Goal: Navigation & Orientation: Understand site structure

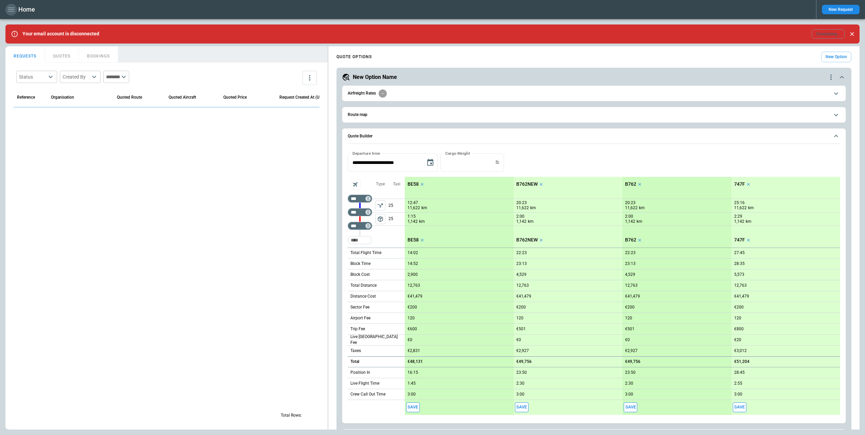
click at [11, 9] on icon "button" at bounding box center [11, 9] width 6 height 4
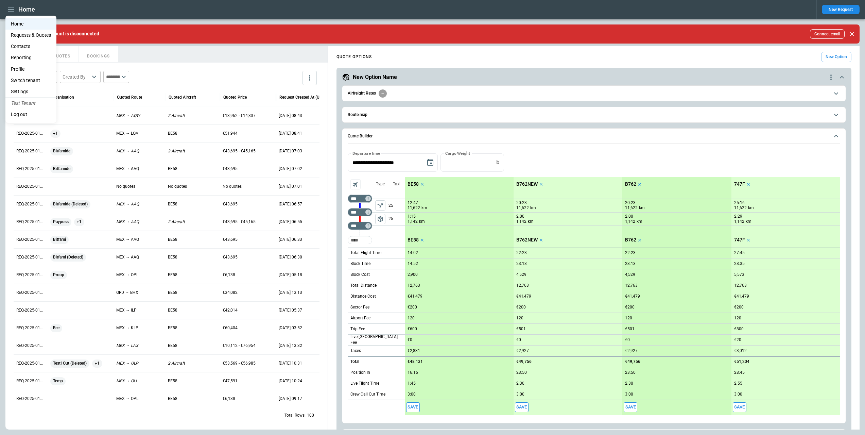
click at [30, 90] on li "Settings" at bounding box center [30, 91] width 51 height 11
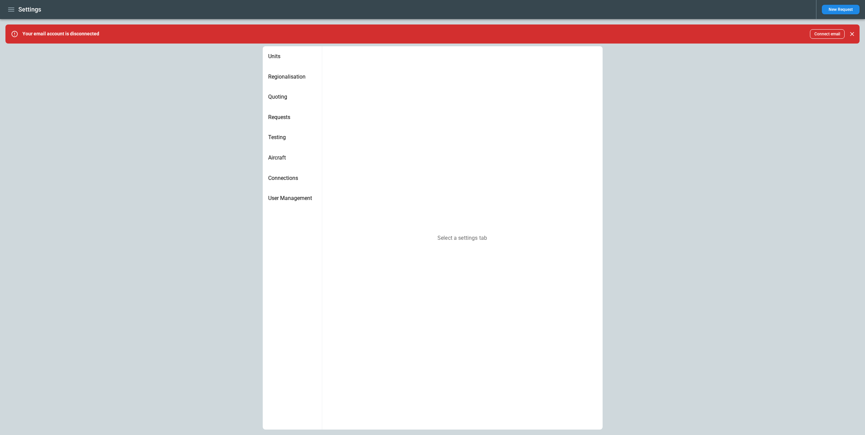
click at [291, 199] on span "User Management" at bounding box center [292, 198] width 48 height 7
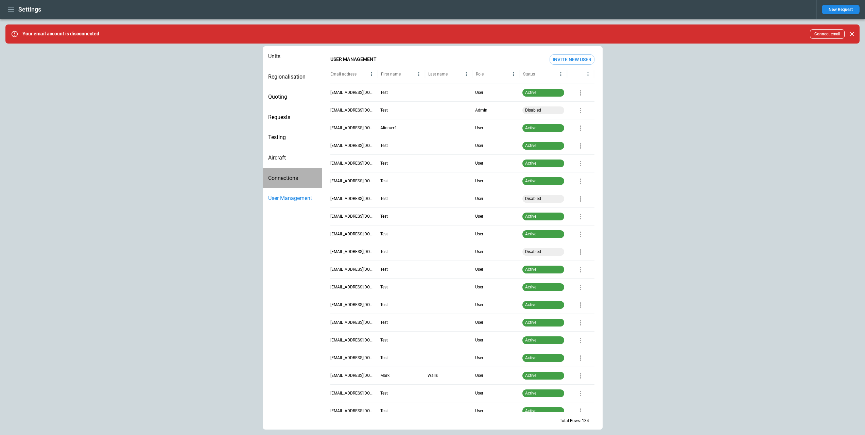
click at [289, 182] on div "Connections" at bounding box center [292, 178] width 59 height 20
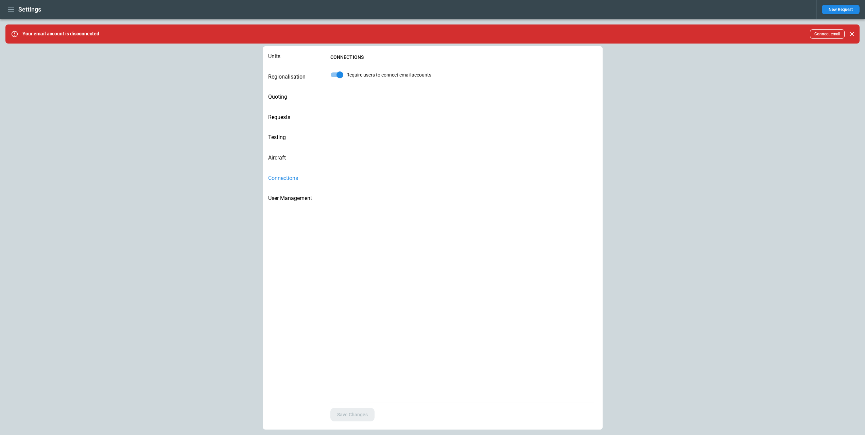
click at [285, 162] on div "Aircraft" at bounding box center [292, 158] width 59 height 20
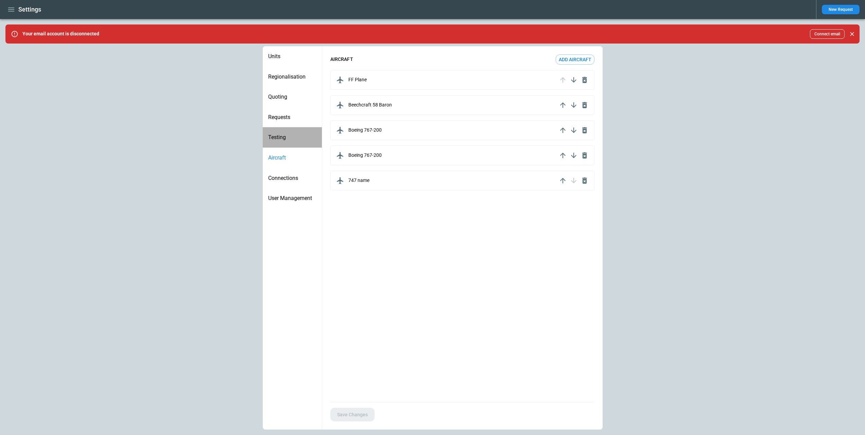
click at [285, 139] on span "Testing" at bounding box center [292, 137] width 48 height 7
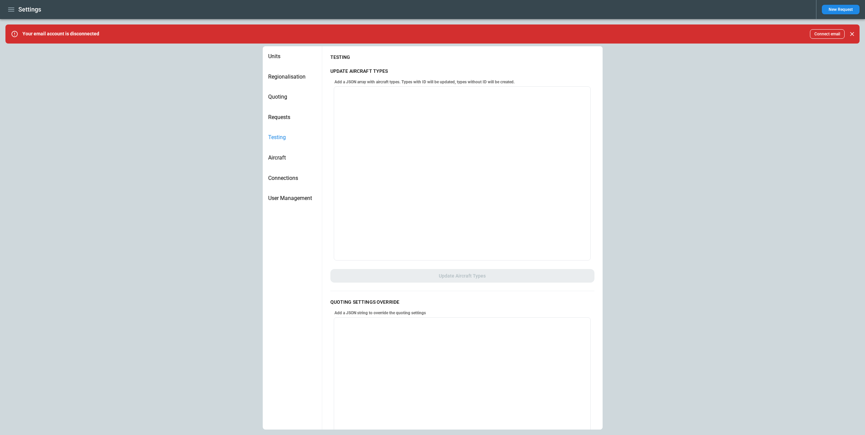
click at [285, 120] on span "Requests" at bounding box center [292, 117] width 48 height 7
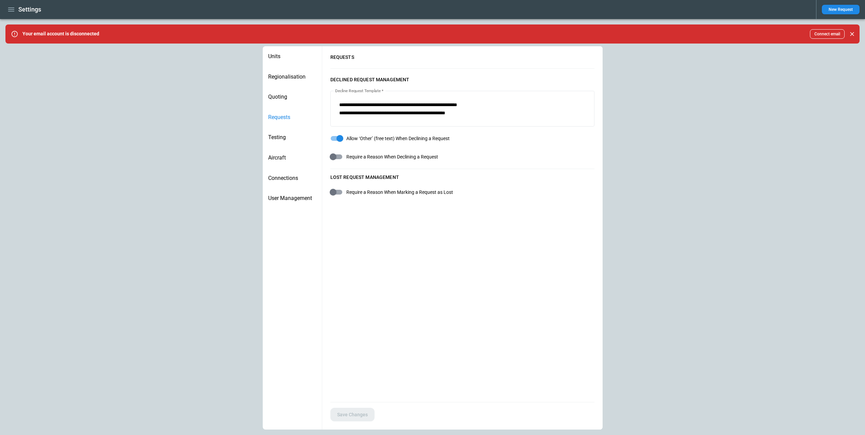
click at [288, 94] on span "Quoting" at bounding box center [292, 97] width 48 height 7
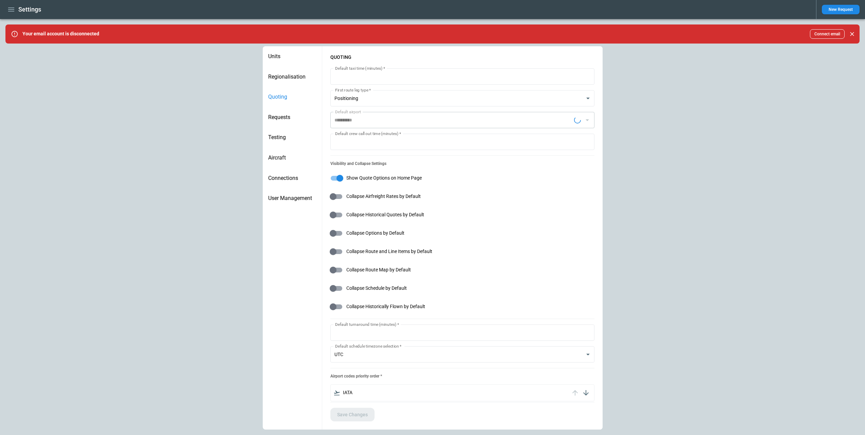
type input "**********"
click at [286, 74] on span "Regionalisation" at bounding box center [292, 76] width 48 height 7
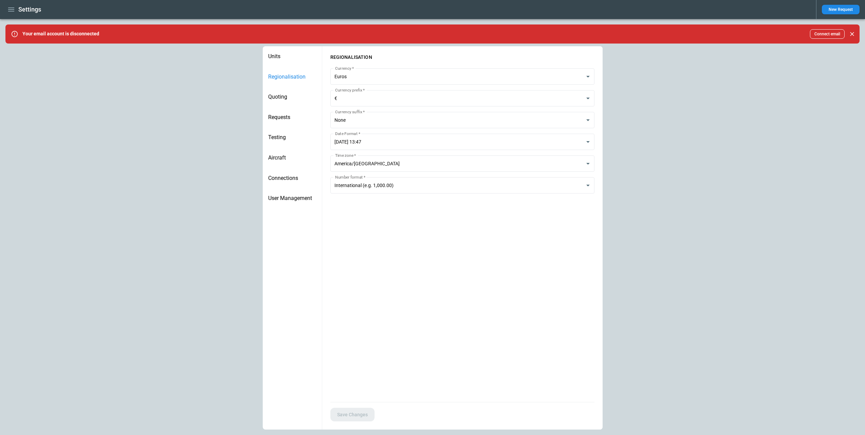
click at [281, 60] on div "Units" at bounding box center [292, 56] width 59 height 20
